Goal: Information Seeking & Learning: Check status

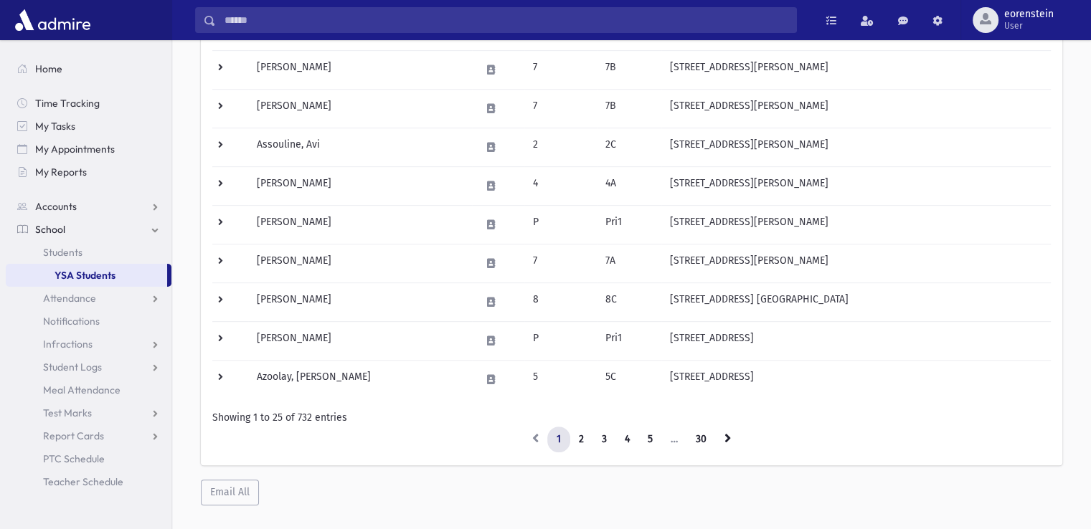
scroll to position [790, 0]
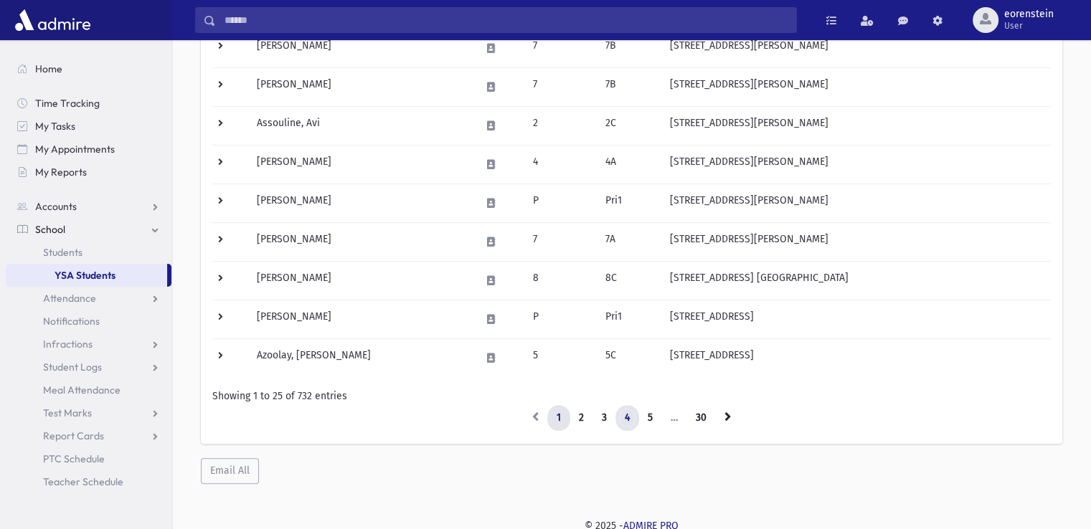
click at [631, 412] on link "4" at bounding box center [627, 418] width 24 height 26
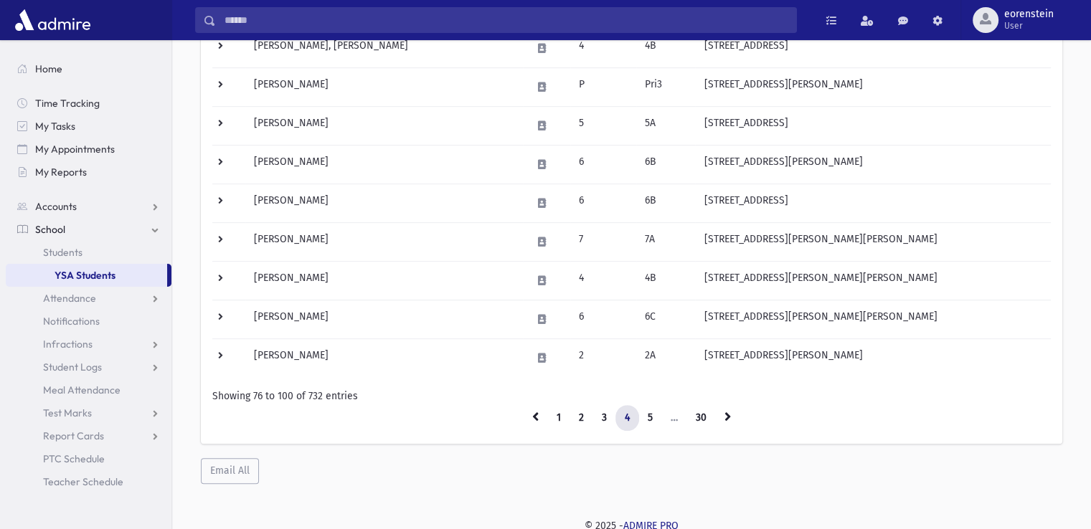
click at [631, 412] on link "4" at bounding box center [627, 418] width 24 height 26
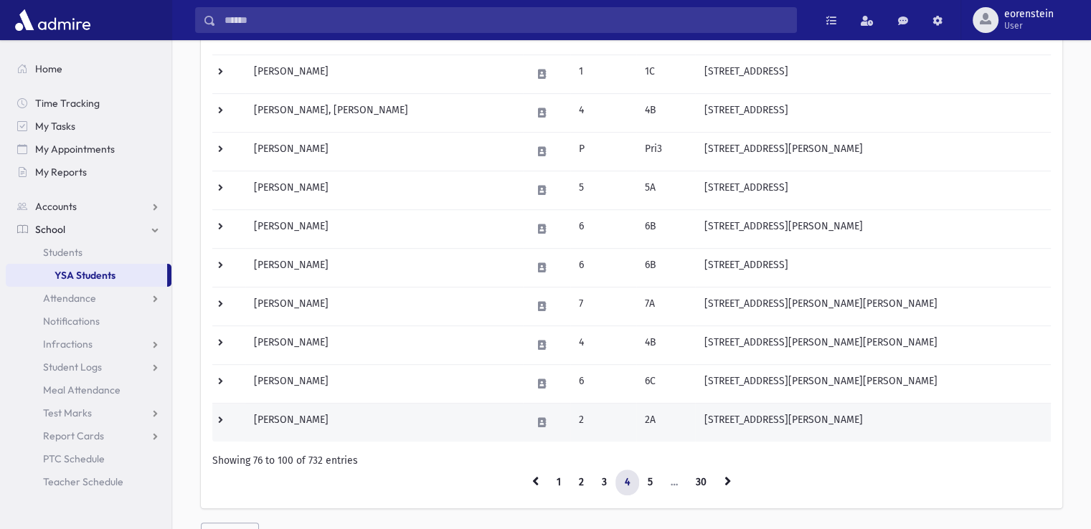
scroll to position [726, 0]
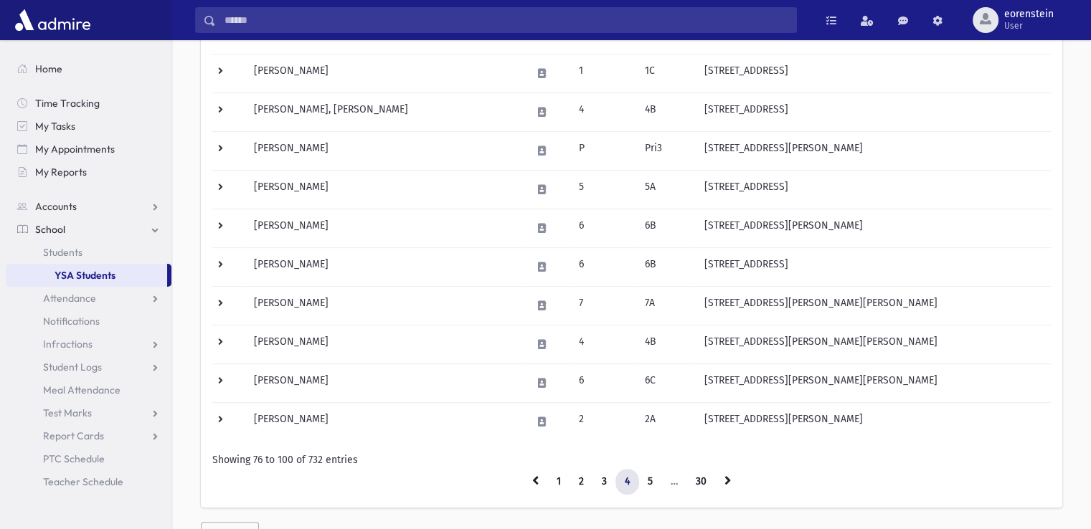
click at [621, 477] on link "4" at bounding box center [627, 482] width 24 height 26
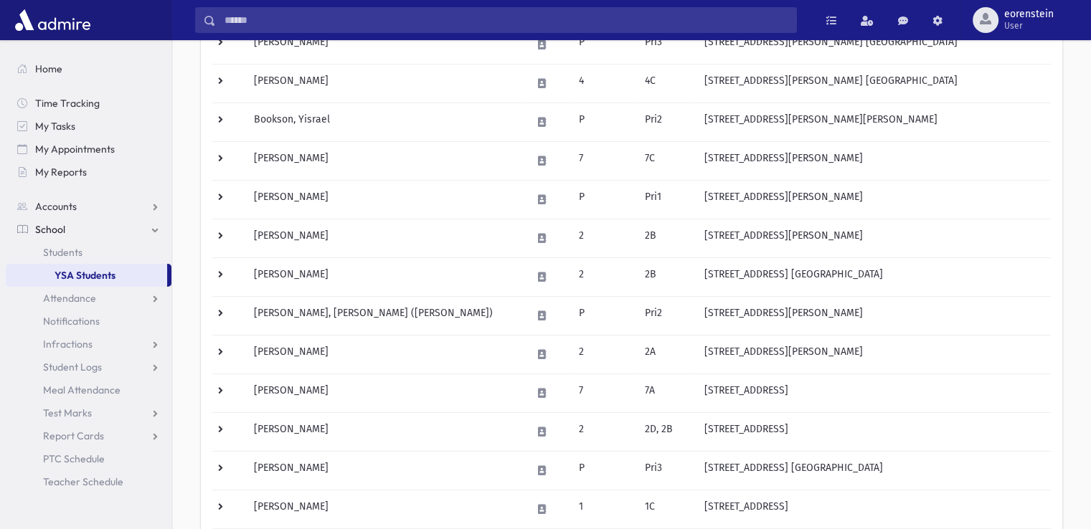
scroll to position [0, 0]
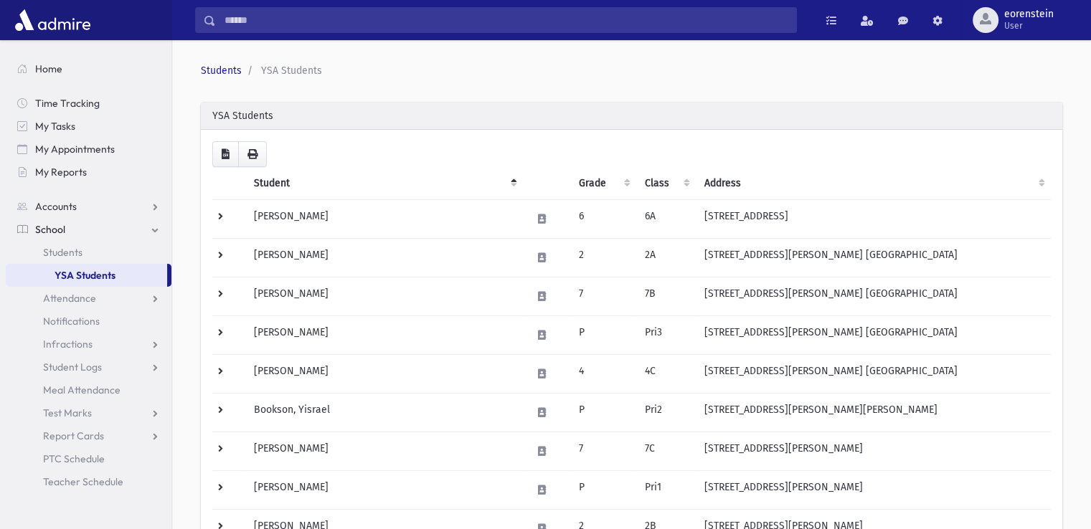
click at [109, 275] on link "YSA Students" at bounding box center [86, 275] width 161 height 23
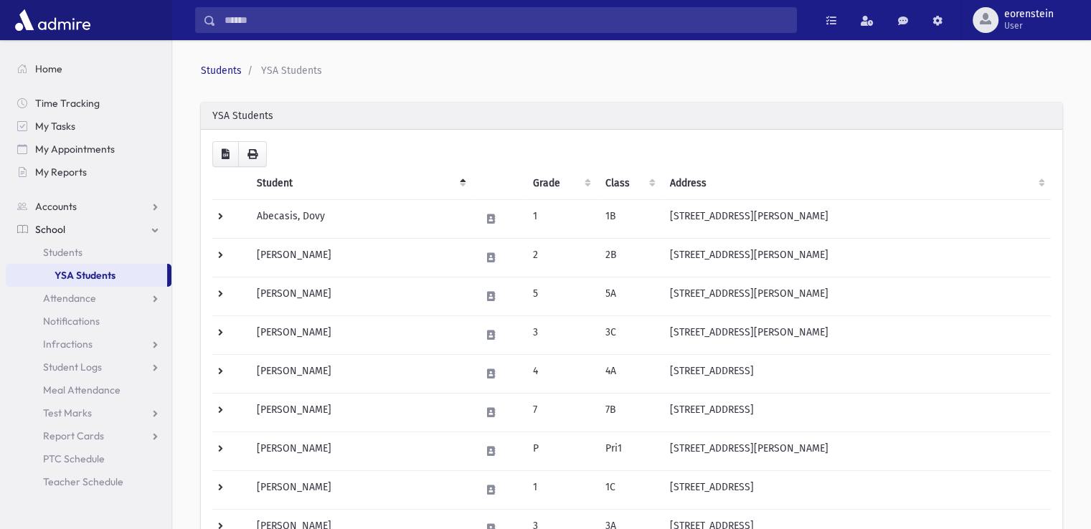
click at [115, 281] on link "YSA Students" at bounding box center [86, 275] width 161 height 23
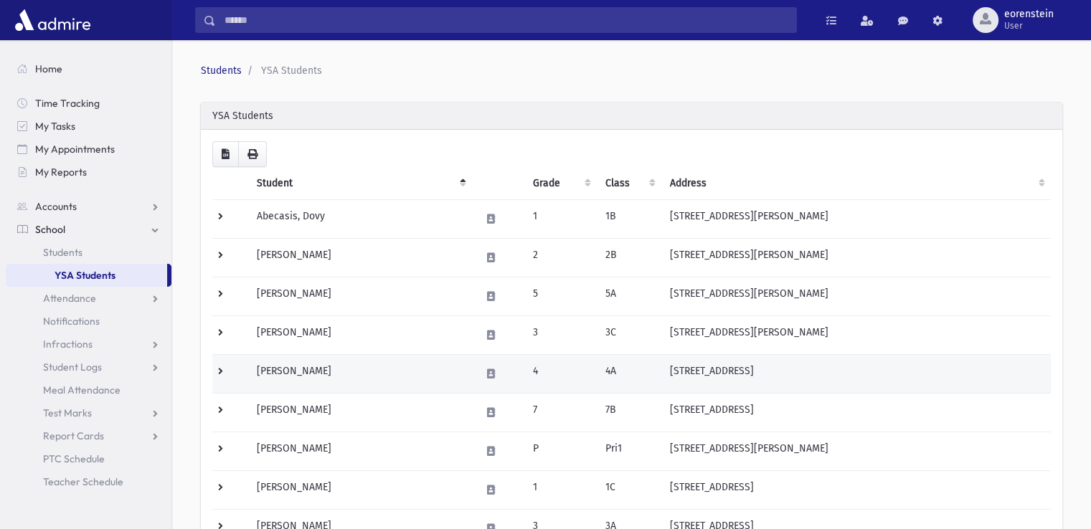
click at [354, 382] on td "Abraham, Shlomo" at bounding box center [360, 374] width 224 height 39
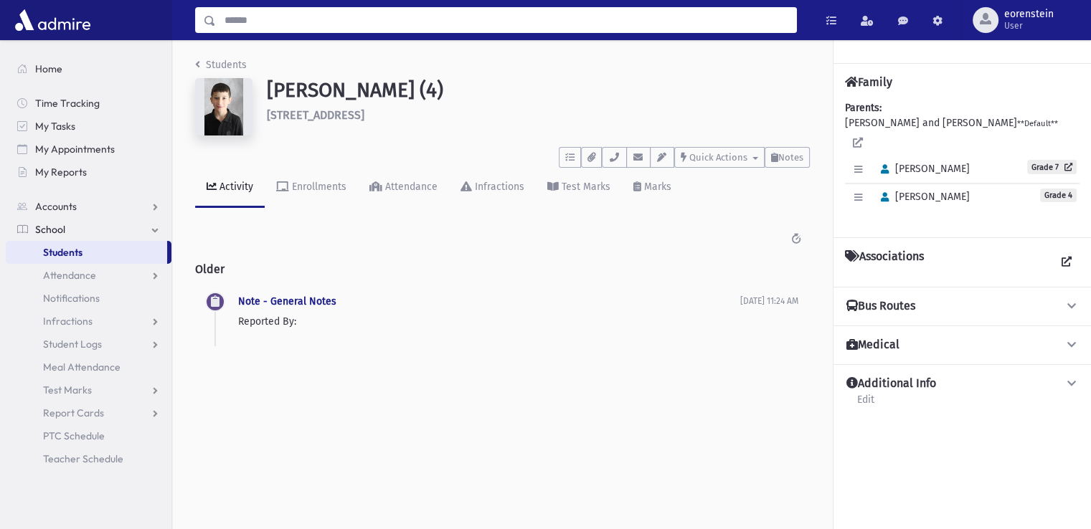
click at [342, 24] on input "Search" at bounding box center [506, 20] width 580 height 26
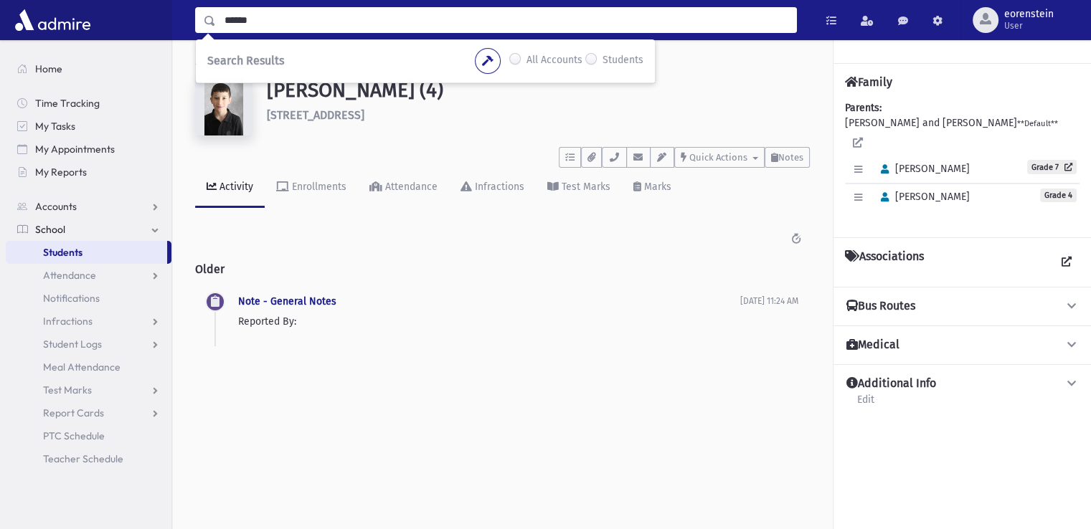
type input "******"
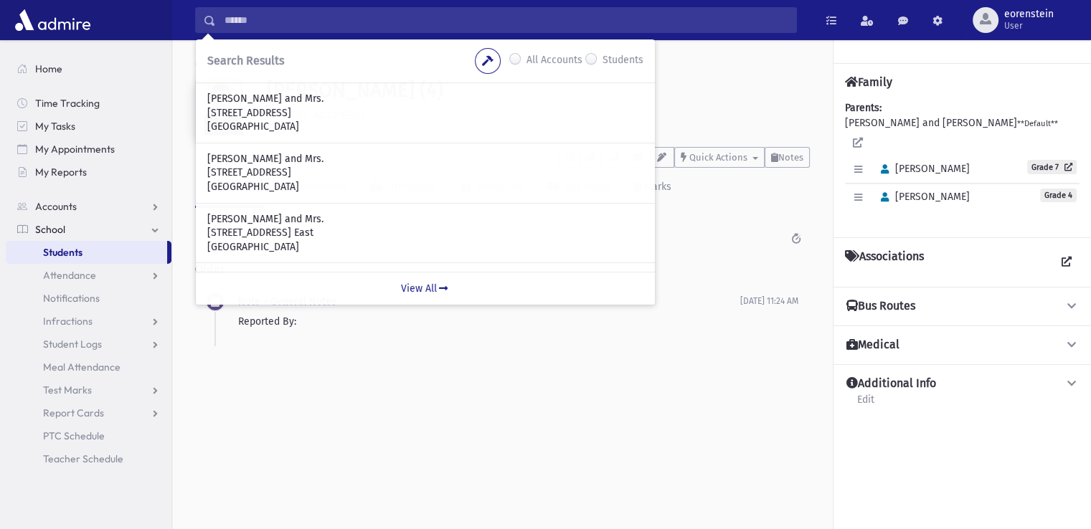
drag, startPoint x: 421, startPoint y: 313, endPoint x: 82, endPoint y: 247, distance: 345.6
click at [82, 247] on div "****** Search Results All Accounts Students" at bounding box center [545, 281] width 1091 height 562
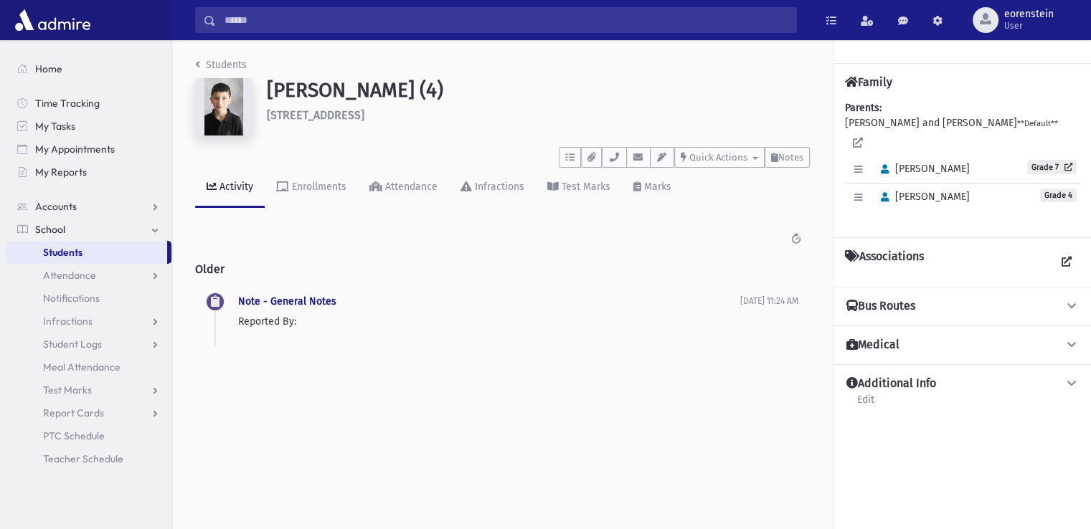
click at [82, 247] on span "Students" at bounding box center [62, 252] width 39 height 13
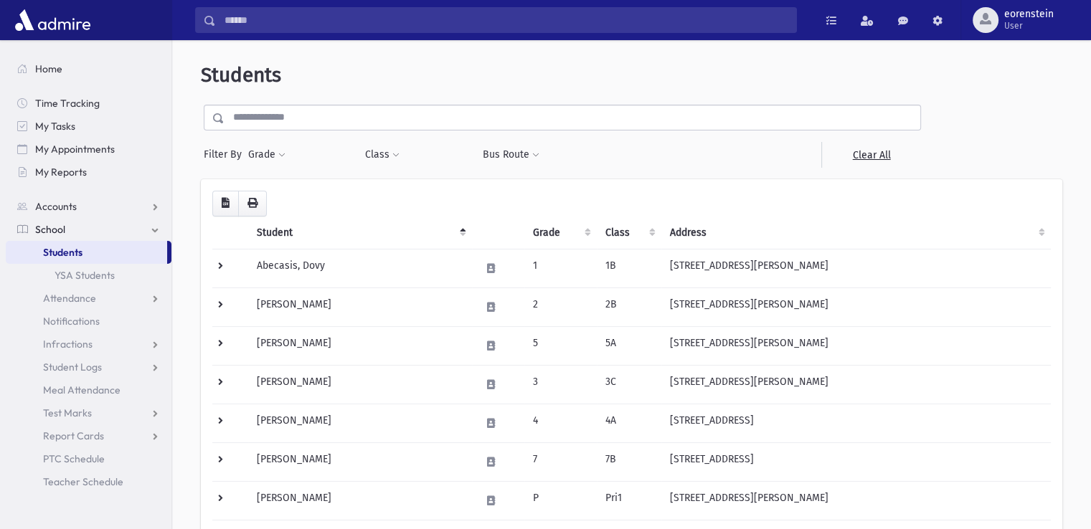
click at [82, 247] on span "Students" at bounding box center [62, 252] width 39 height 13
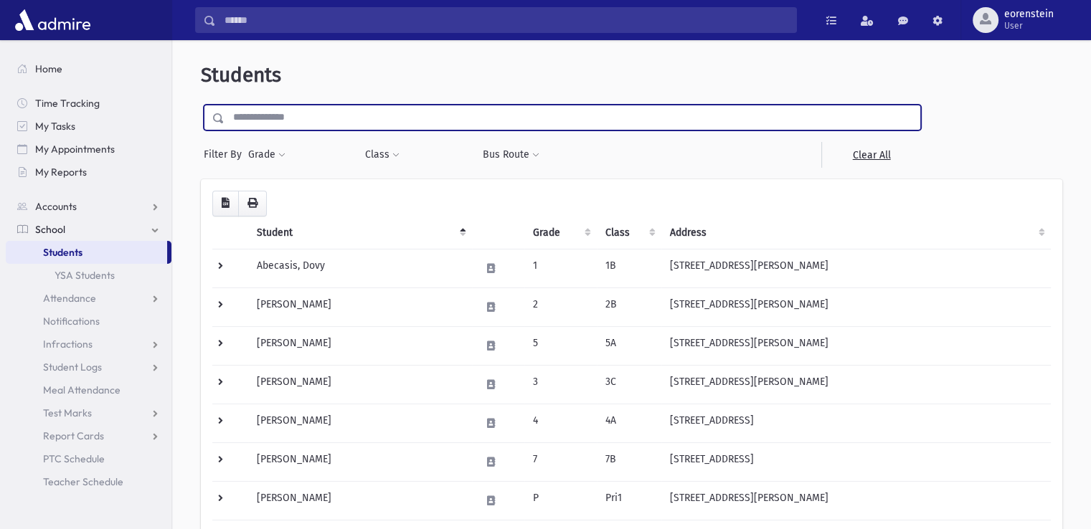
click at [283, 126] on input "text" at bounding box center [572, 118] width 696 height 26
type input "******"
click at [201, 105] on input "submit" at bounding box center [221, 114] width 40 height 19
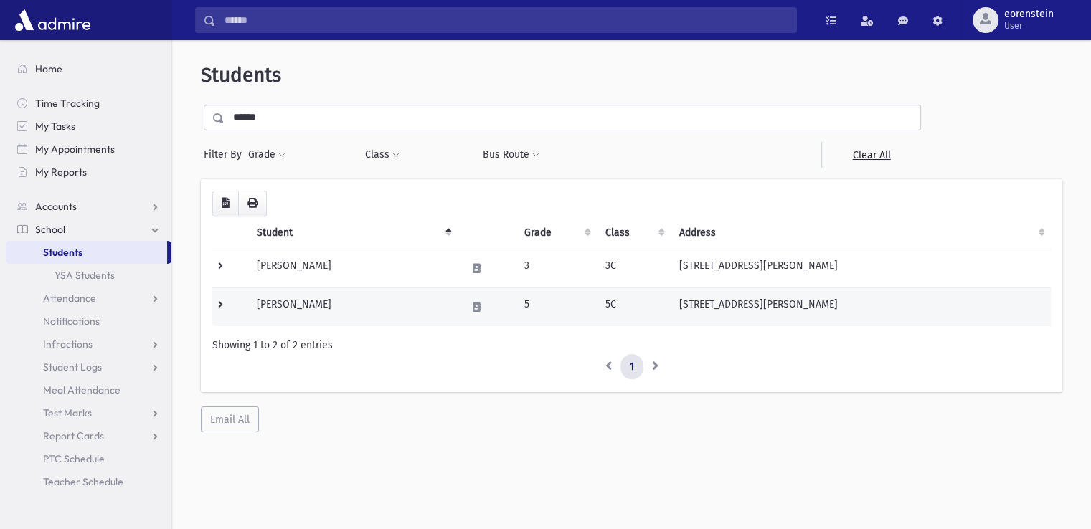
click at [310, 312] on td "Miller, Yehoshua" at bounding box center [352, 307] width 209 height 39
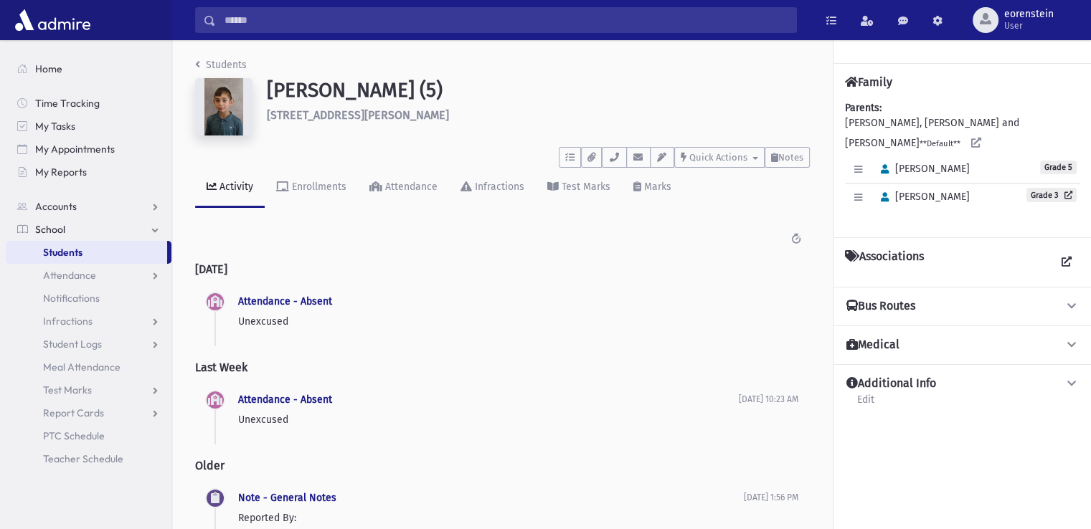
click at [308, 311] on div "Attendance - Absent Unexcused [DATE] 9:43 AM" at bounding box center [518, 311] width 560 height 36
click at [793, 157] on span "Notes" at bounding box center [790, 157] width 25 height 11
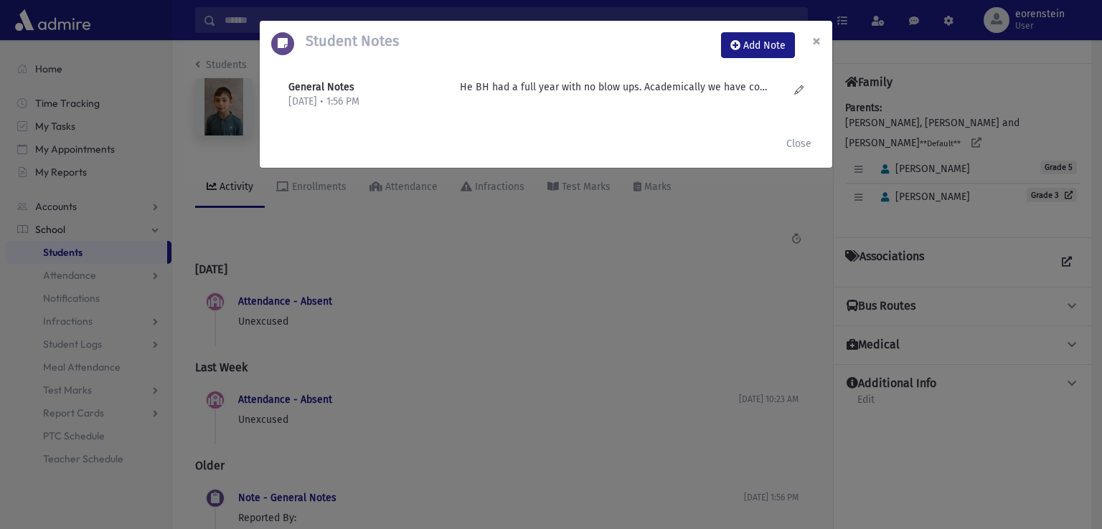
click at [818, 41] on span "×" at bounding box center [816, 41] width 9 height 20
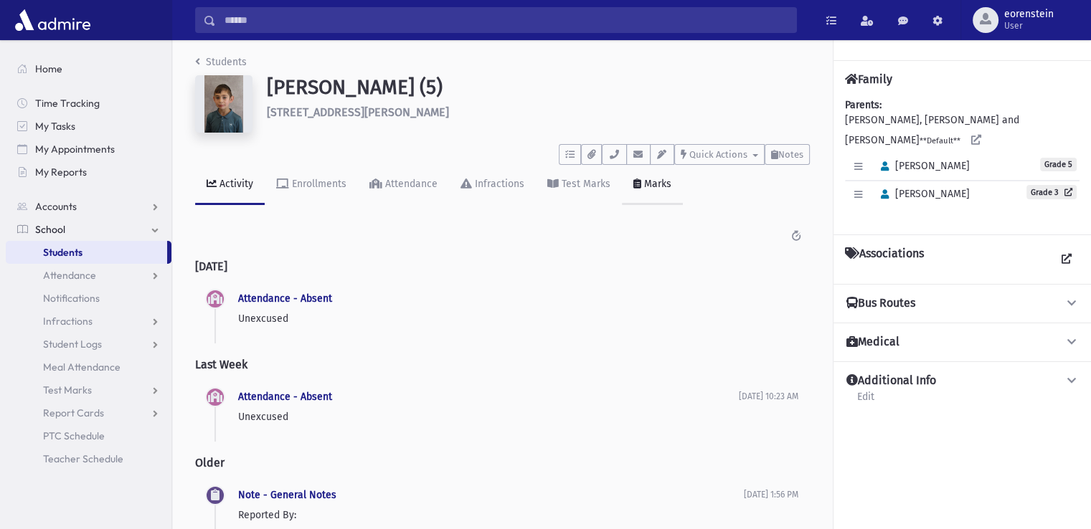
scroll to position [4, 0]
